Goal: Download file/media

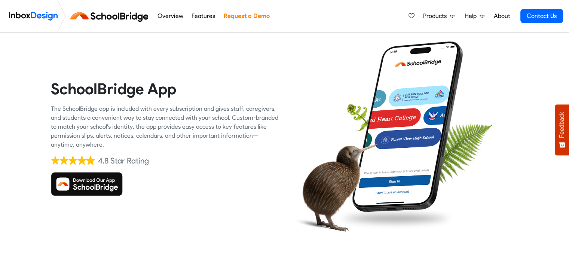
scroll to position [27, 0]
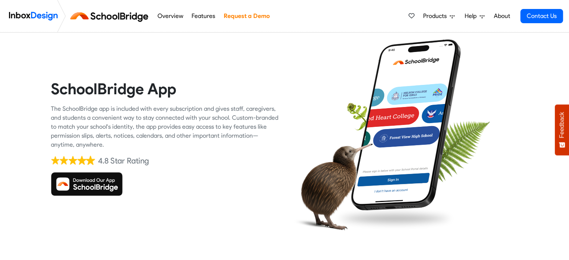
click at [107, 167] on div "SchoolBridge App The SchoolBridge app is included with every subscription and g…" at bounding box center [165, 138] width 228 height 228
click at [99, 180] on img at bounding box center [87, 184] width 72 height 24
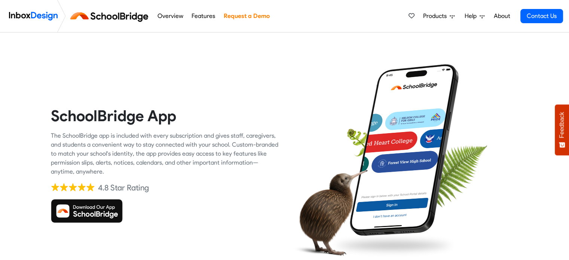
click at [452, 18] on icon at bounding box center [451, 16] width 5 height 3
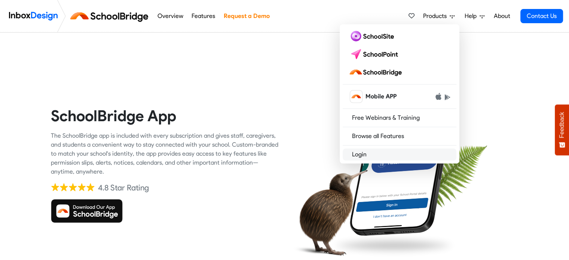
click at [359, 154] on link "Login" at bounding box center [400, 154] width 114 height 12
